Goal: Information Seeking & Learning: Compare options

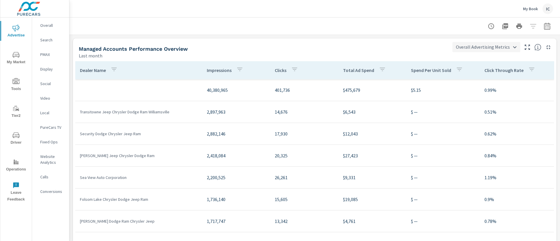
click at [461, 47] on body "Advertise My Market Tools Tier2 Driver Operations Leave Feedback Overall Search…" at bounding box center [280, 120] width 560 height 241
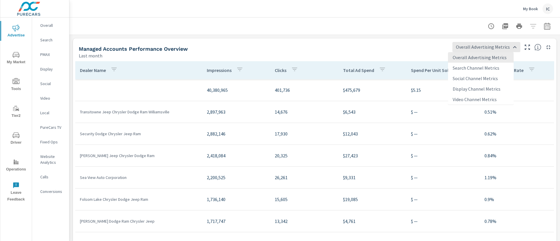
click at [408, 47] on div at bounding box center [280, 120] width 560 height 241
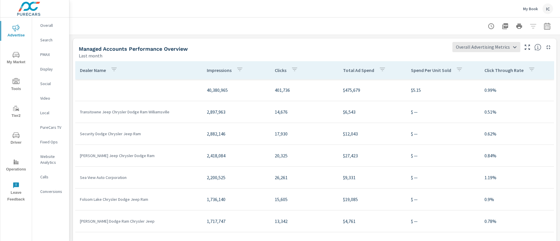
click at [544, 25] on icon "button" at bounding box center [547, 25] width 6 height 7
select select "Last month"
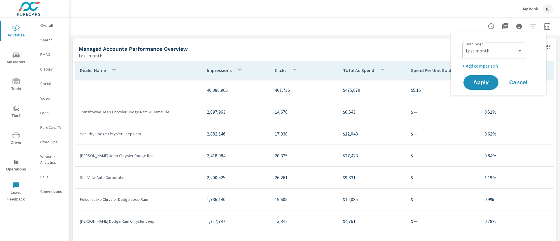
click at [480, 65] on p "+ Add comparison" at bounding box center [499, 65] width 75 height 7
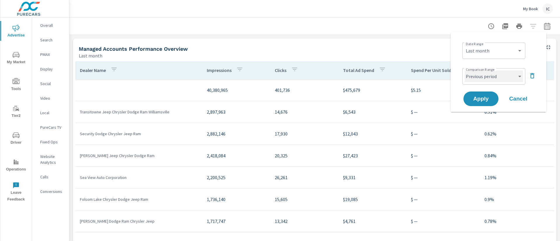
click at [478, 73] on select "Custom Previous period Previous month Previous year" at bounding box center [494, 77] width 58 height 12
click at [465, 71] on select "Custom Previous period Previous month Previous year" at bounding box center [494, 77] width 58 height 12
select select "Previous month"
click at [484, 102] on span "Apply" at bounding box center [481, 99] width 24 height 6
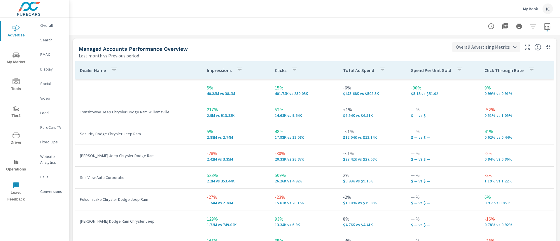
click at [468, 44] on body "Advertise My Market Tools Tier2 Driver Operations Leave Feedback Overall Search…" at bounding box center [280, 120] width 560 height 241
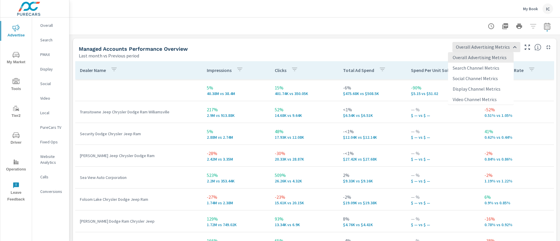
click at [468, 70] on li "Search Channel Metrics" at bounding box center [481, 68] width 66 height 10
type input "Search Channel Metrics"
